Goal: Transaction & Acquisition: Book appointment/travel/reservation

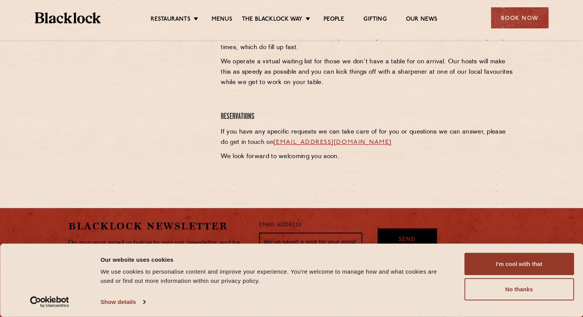
scroll to position [420, 0]
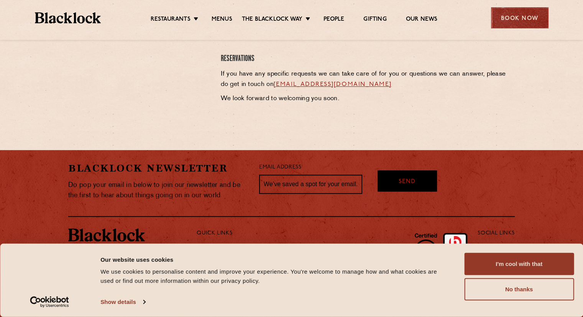
click at [517, 25] on div "Book Now" at bounding box center [520, 17] width 58 height 21
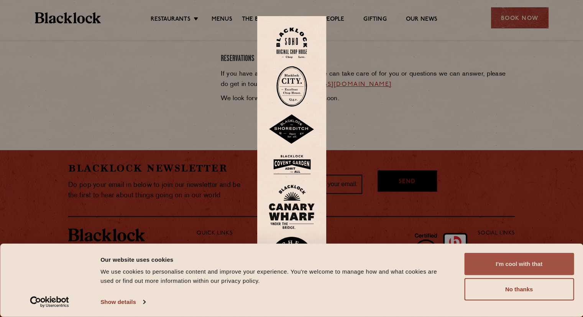
click at [515, 269] on button "I'm cool with that" at bounding box center [520, 264] width 110 height 22
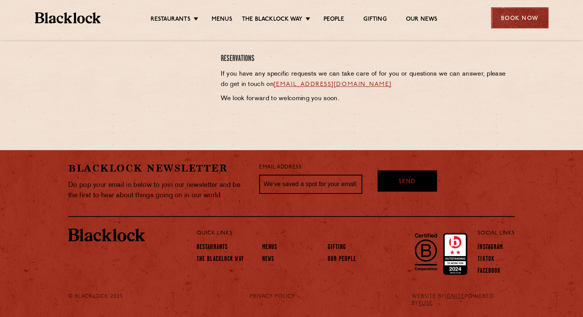
click at [511, 20] on div "Book Now" at bounding box center [520, 17] width 58 height 21
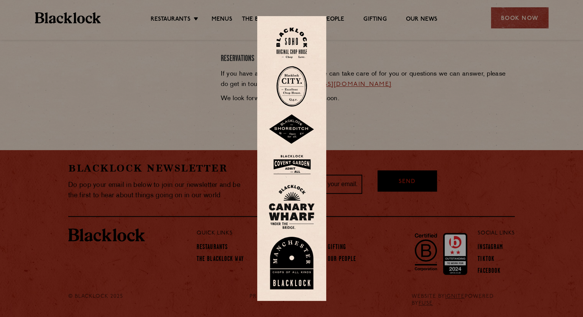
click at [295, 160] on img at bounding box center [292, 164] width 46 height 25
